Goal: Information Seeking & Learning: Check status

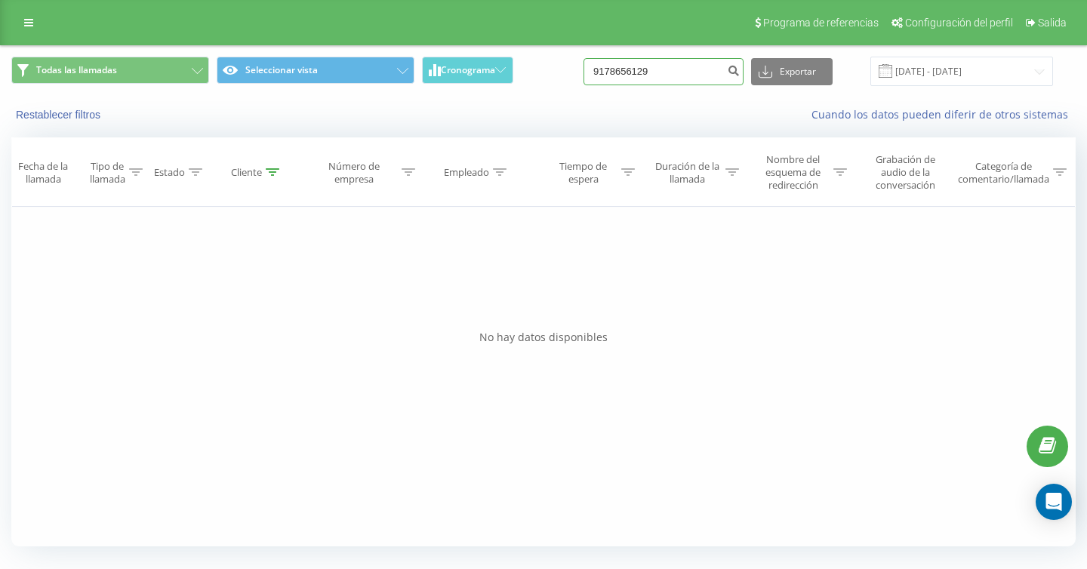
click at [711, 74] on input "9178656129" at bounding box center [663, 71] width 160 height 27
drag, startPoint x: 711, startPoint y: 74, endPoint x: 625, endPoint y: 74, distance: 86.0
click at [625, 74] on input "9178656129" at bounding box center [663, 71] width 160 height 27
paste input "-825-5661"
click at [651, 69] on input "[PHONE_NUMBER]" at bounding box center [663, 71] width 160 height 27
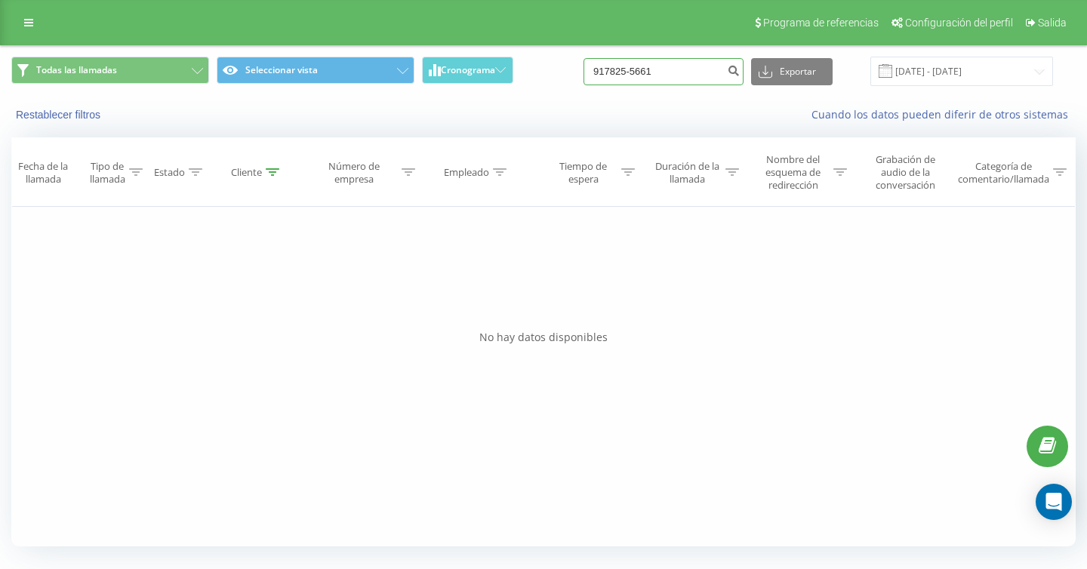
click at [667, 68] on input "917825-5661" at bounding box center [663, 71] width 160 height 27
type input "9178255661"
click at [958, 69] on input "[DATE] - [DATE]" at bounding box center [961, 71] width 183 height 29
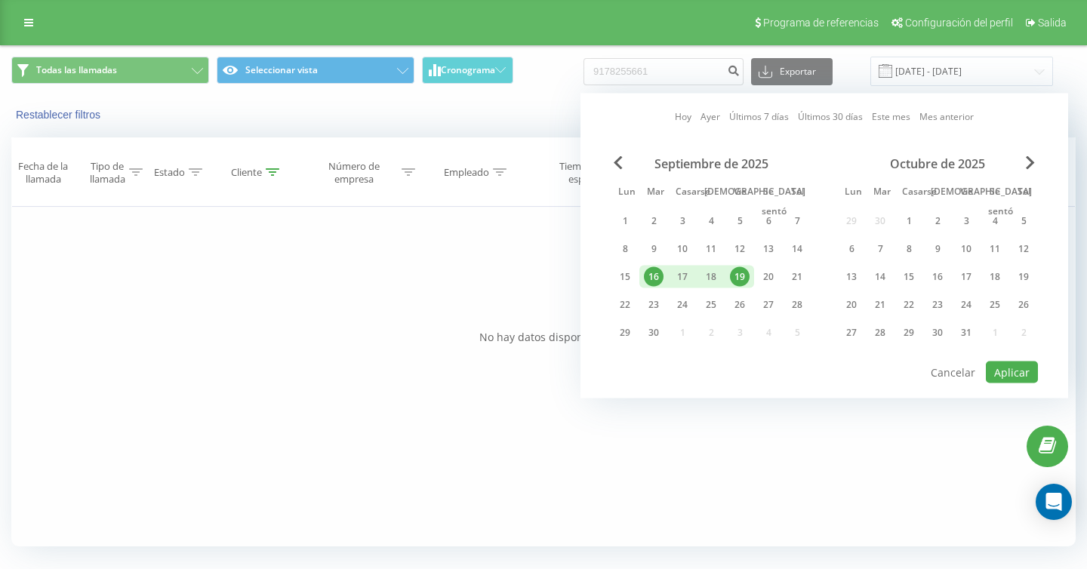
click at [734, 272] on font "19" at bounding box center [739, 276] width 11 height 13
click at [792, 275] on font "21" at bounding box center [797, 276] width 11 height 13
click at [1008, 370] on font "Aplicar" at bounding box center [1011, 372] width 35 height 14
type input "[DATE] - [DATE]"
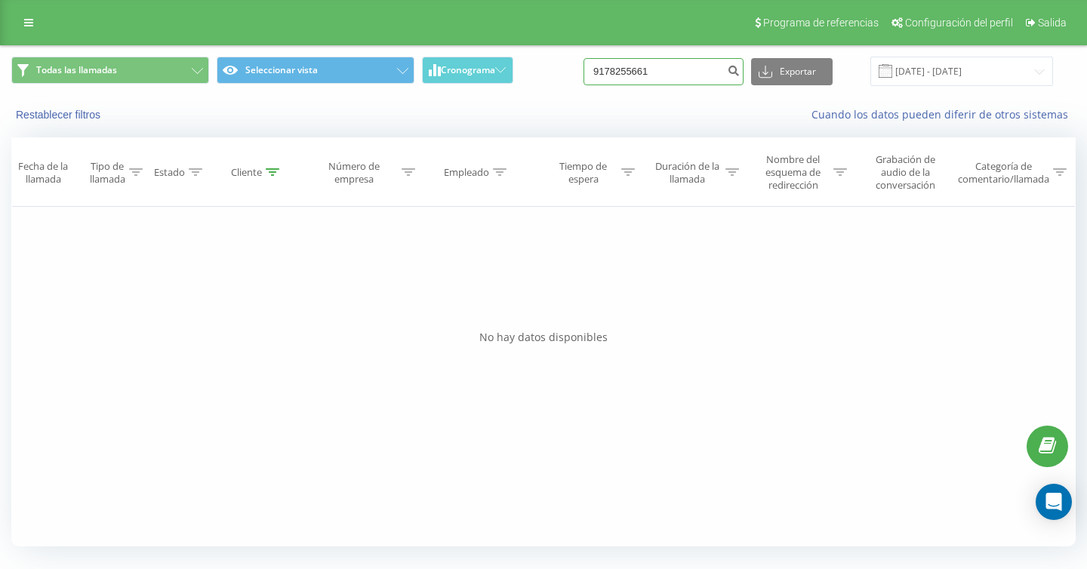
click at [706, 75] on input "9178255661" at bounding box center [663, 71] width 160 height 27
type input "9178255661"
click at [739, 73] on icon "submit" at bounding box center [733, 68] width 13 height 9
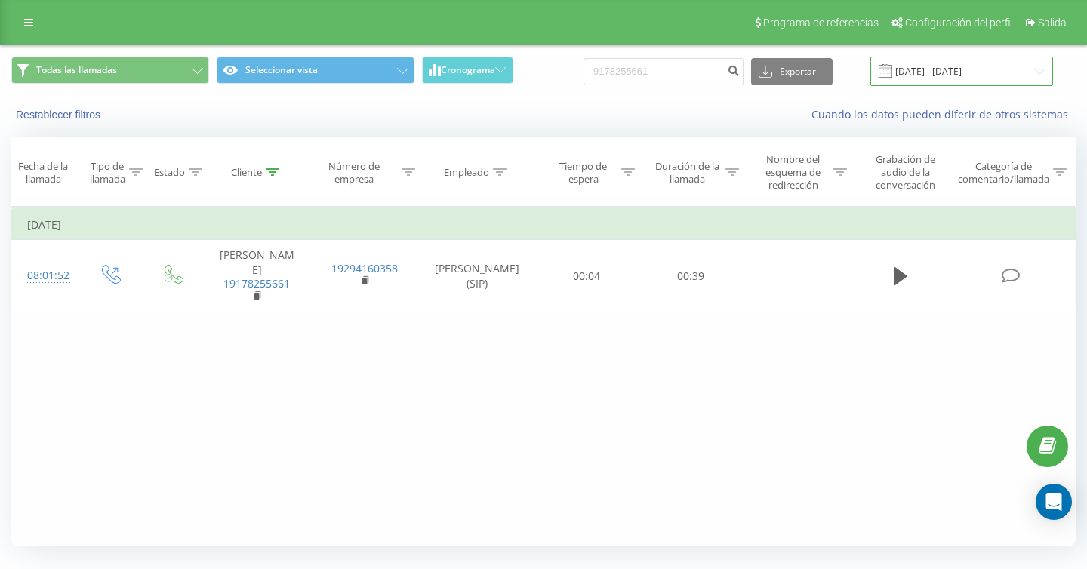
click at [944, 72] on input "22.06.2025 - 22.09.2025" at bounding box center [961, 71] width 183 height 29
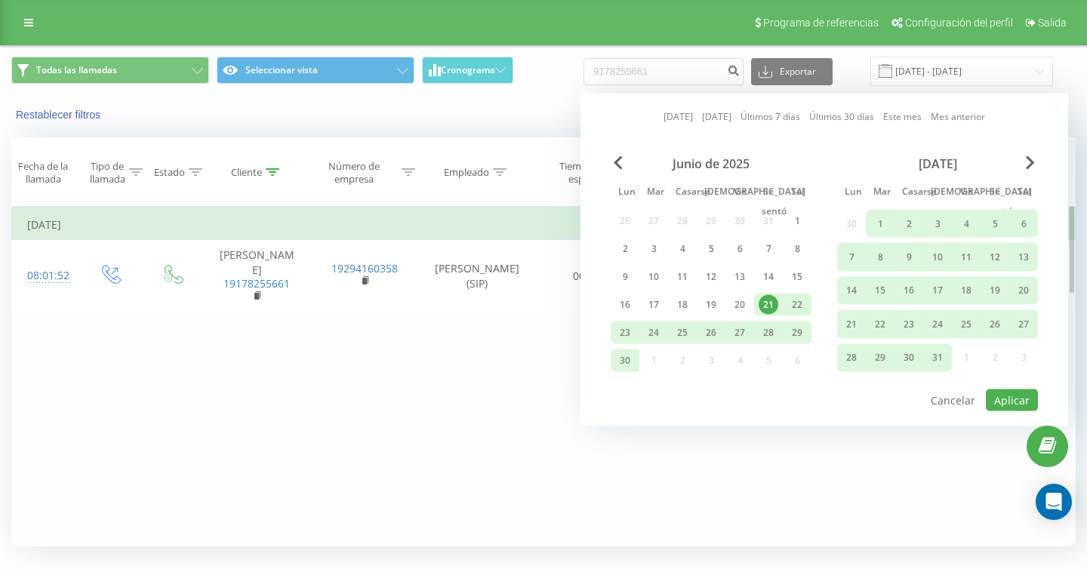
click at [310, 478] on div "Filtrar por condición Igual Introduzca el valor Cancelar DE ACUERDO Filtrar por…" at bounding box center [543, 377] width 1064 height 340
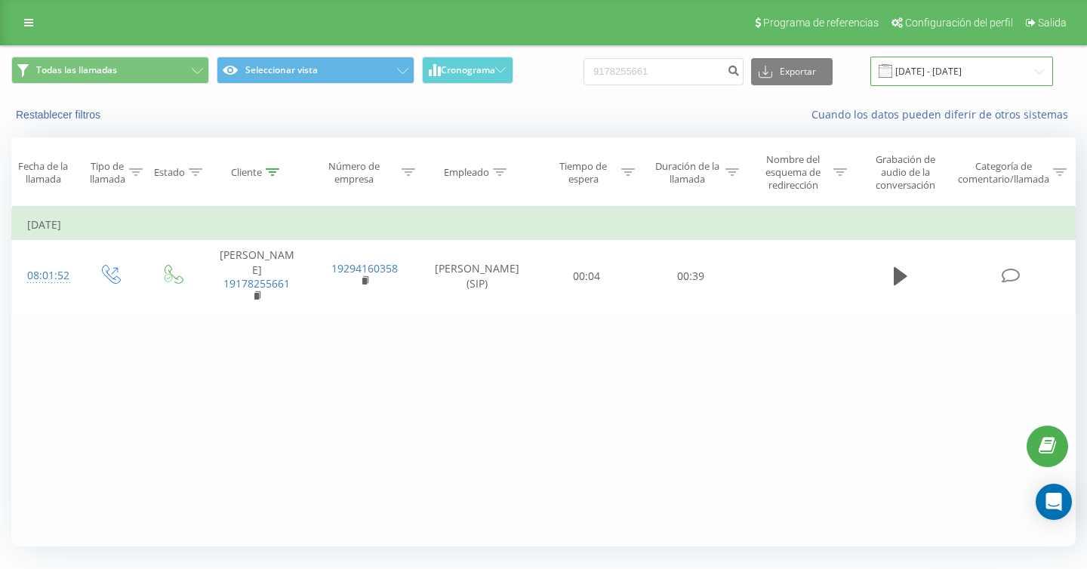
click at [930, 77] on input "22.06.2025 - 22.09.2025" at bounding box center [961, 71] width 183 height 29
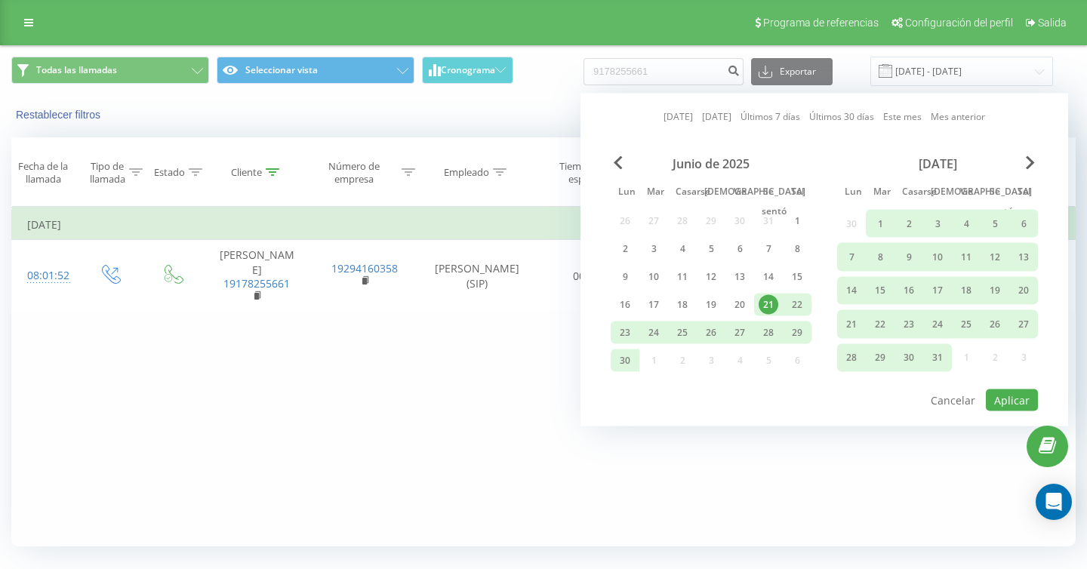
click at [1028, 171] on div "Julio de 2025 Lun Mar Casarse Jue Vie Se sentó Sol 30 1 2 3 4 5 6 7 8 9 10 11 1…" at bounding box center [937, 266] width 201 height 221
click at [1031, 162] on span "Mes próximo" at bounding box center [1029, 163] width 9 height 14
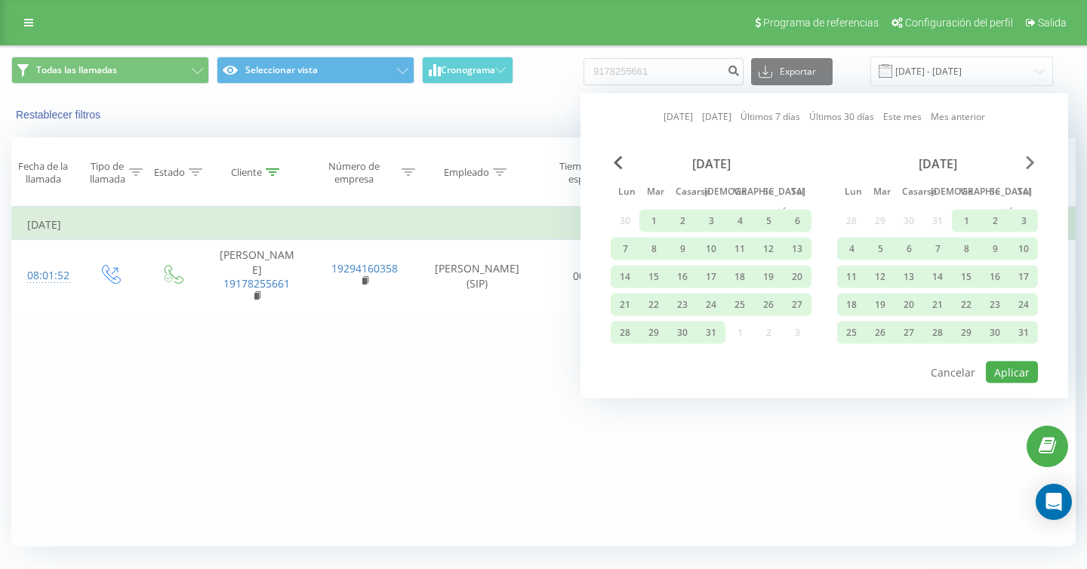
click at [1031, 162] on span "Mes próximo" at bounding box center [1029, 163] width 9 height 14
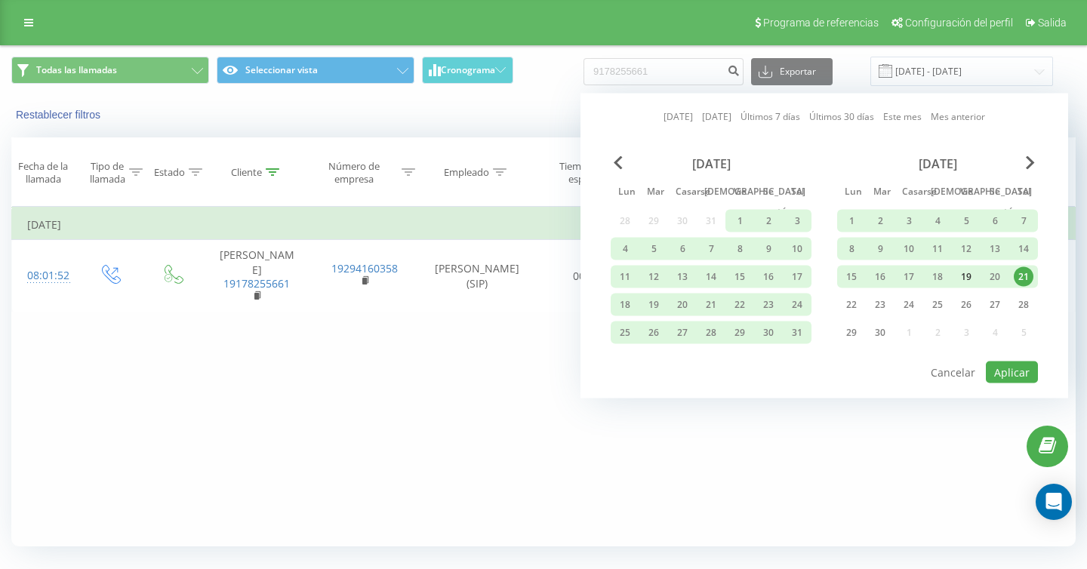
click at [967, 277] on font "19" at bounding box center [966, 276] width 11 height 13
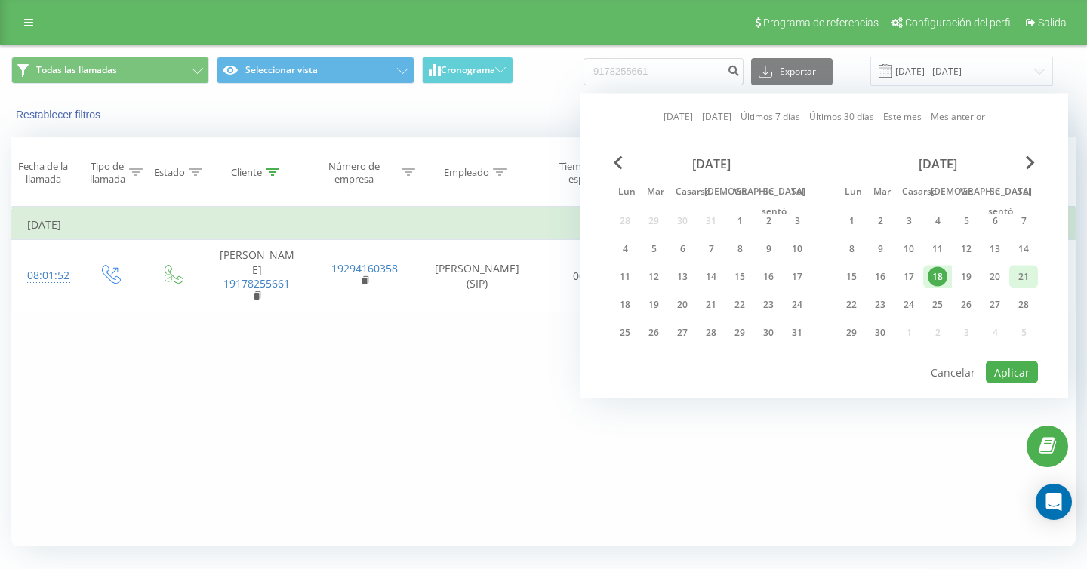
click at [1022, 279] on font "21" at bounding box center [1023, 276] width 11 height 13
click at [1003, 376] on font "Aplicar" at bounding box center [1011, 372] width 35 height 14
type input "[DATE] - [DATE]"
